Goal: Task Accomplishment & Management: Manage account settings

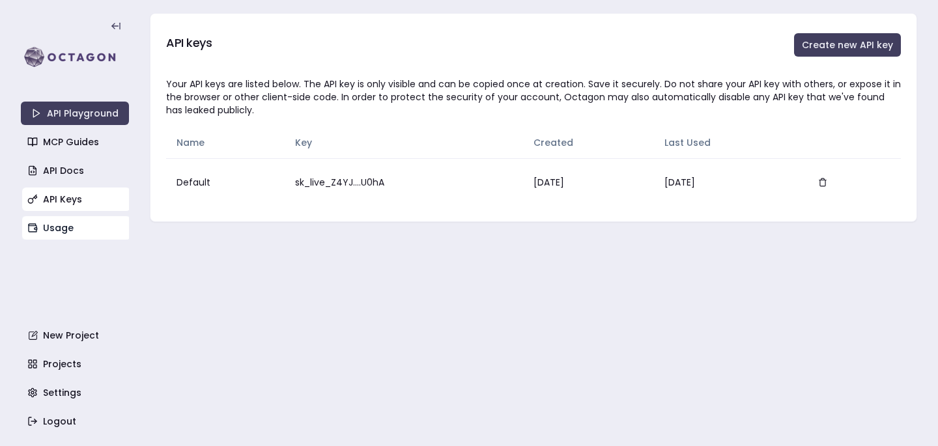
click at [85, 224] on link "Usage" at bounding box center [76, 227] width 108 height 23
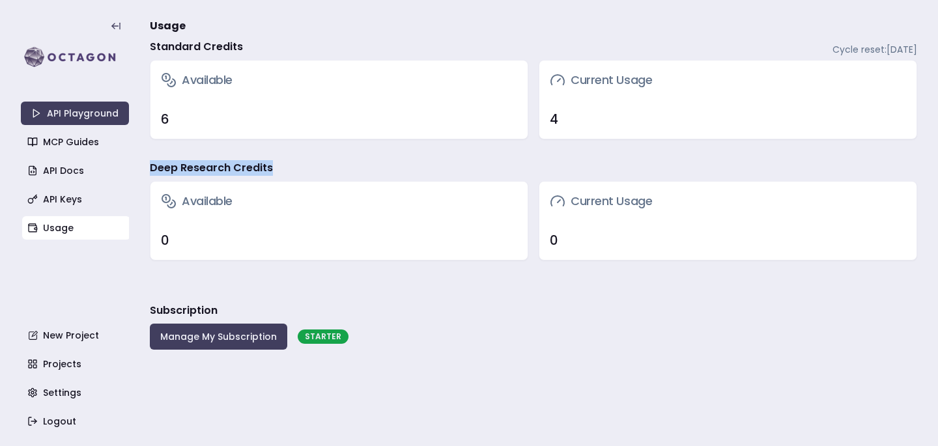
drag, startPoint x: 280, startPoint y: 166, endPoint x: 145, endPoint y: 162, distance: 134.3
click at [145, 162] on section "API Playground MCP Guides API Docs API Keys Usage New Project Projects Settings…" at bounding box center [469, 223] width 938 height 446
click at [242, 335] on button "Manage My Subscription" at bounding box center [219, 337] width 138 height 26
